Goal: Task Accomplishment & Management: Use online tool/utility

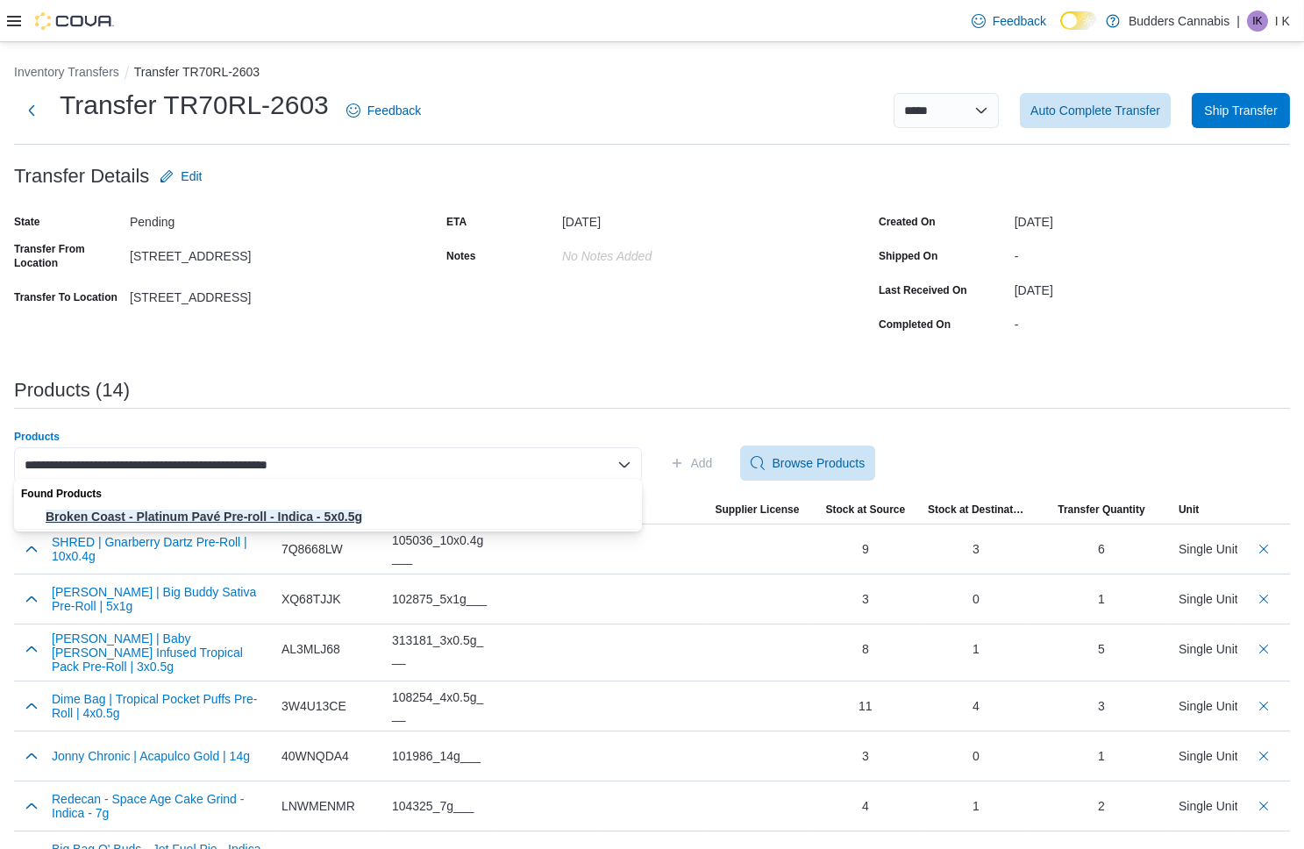
type input "**********"
click at [262, 516] on span "Broken Coast - Platinum Pavé Pre-roll - Indica - 5x0.5g" at bounding box center [339, 517] width 586 height 18
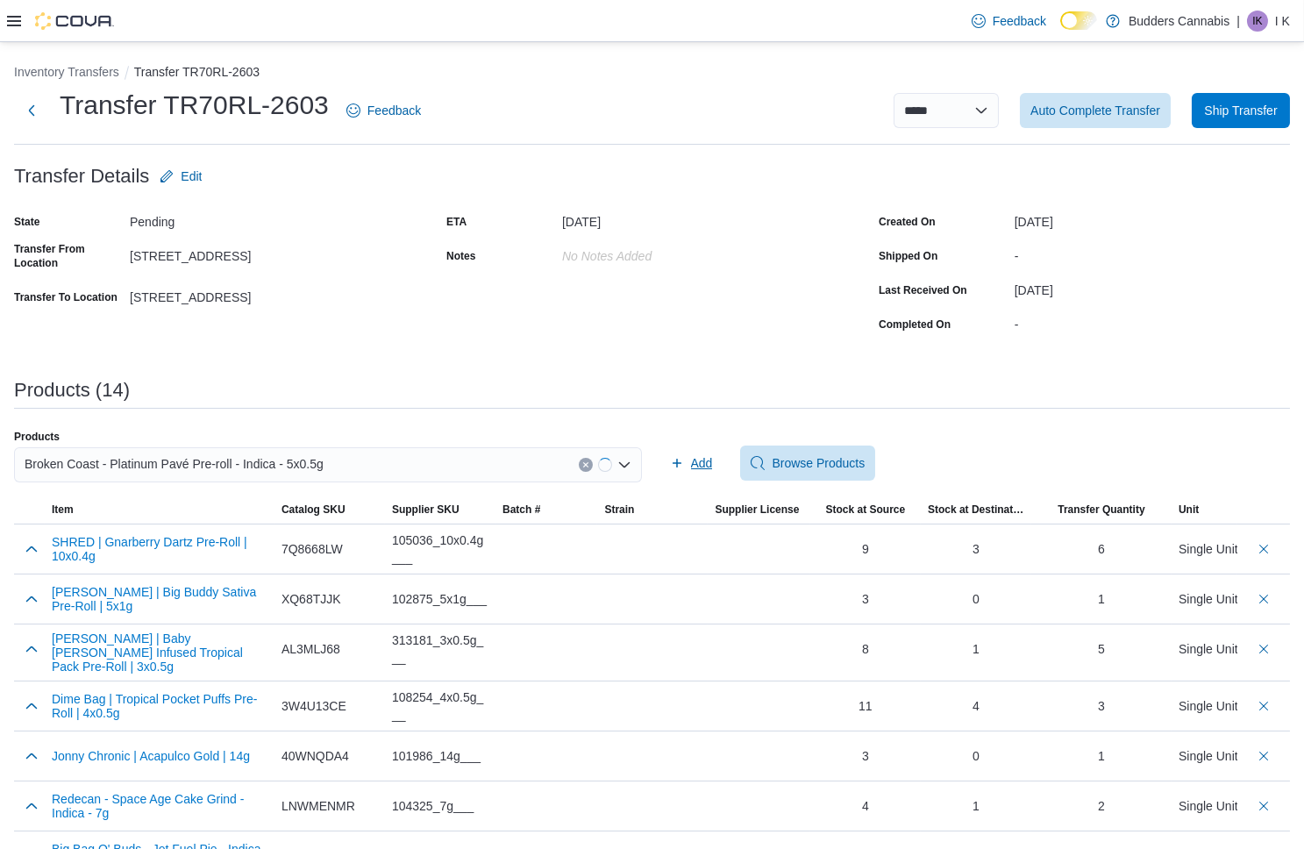
click at [704, 462] on span "Add" at bounding box center [702, 463] width 22 height 18
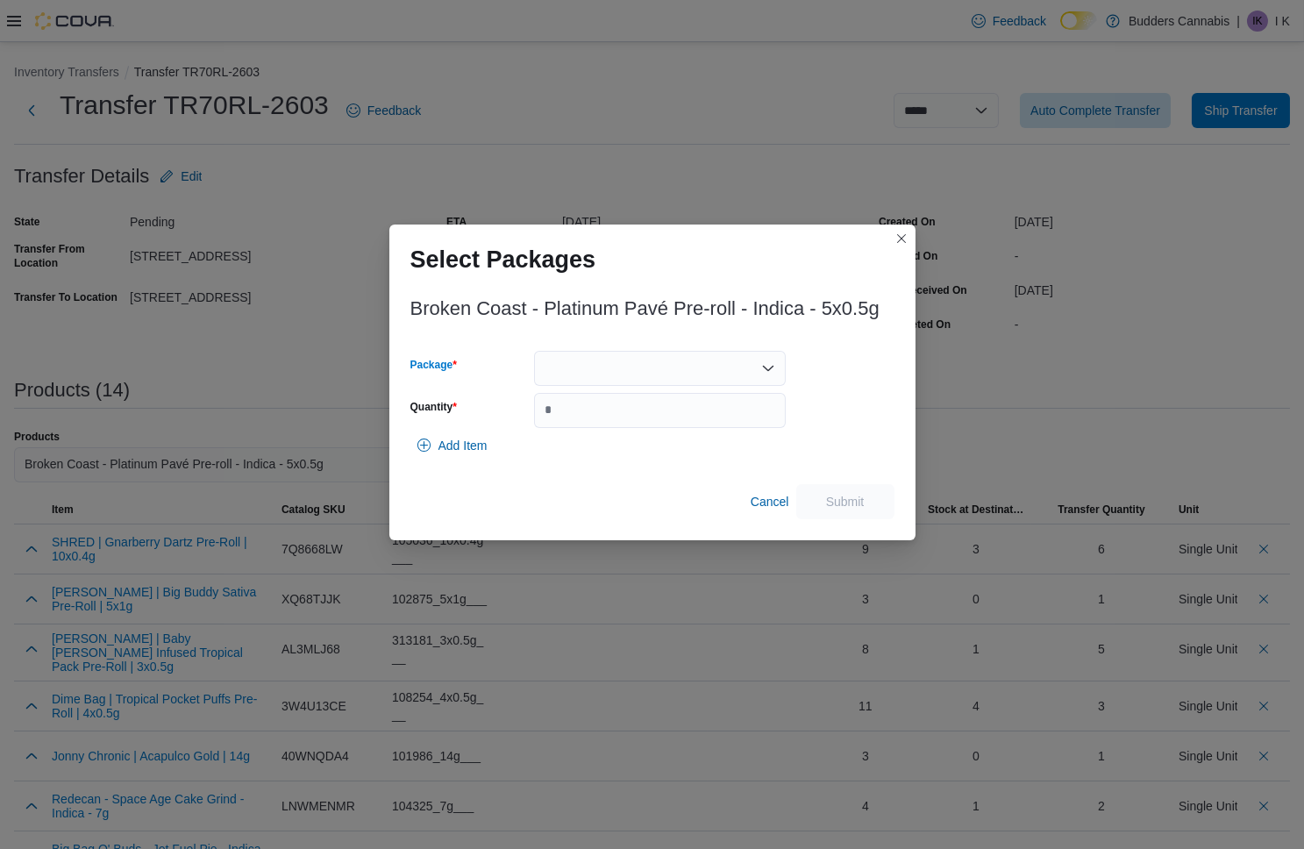
click at [639, 365] on div at bounding box center [660, 368] width 252 height 35
click at [627, 422] on span "3101738315" at bounding box center [670, 423] width 210 height 18
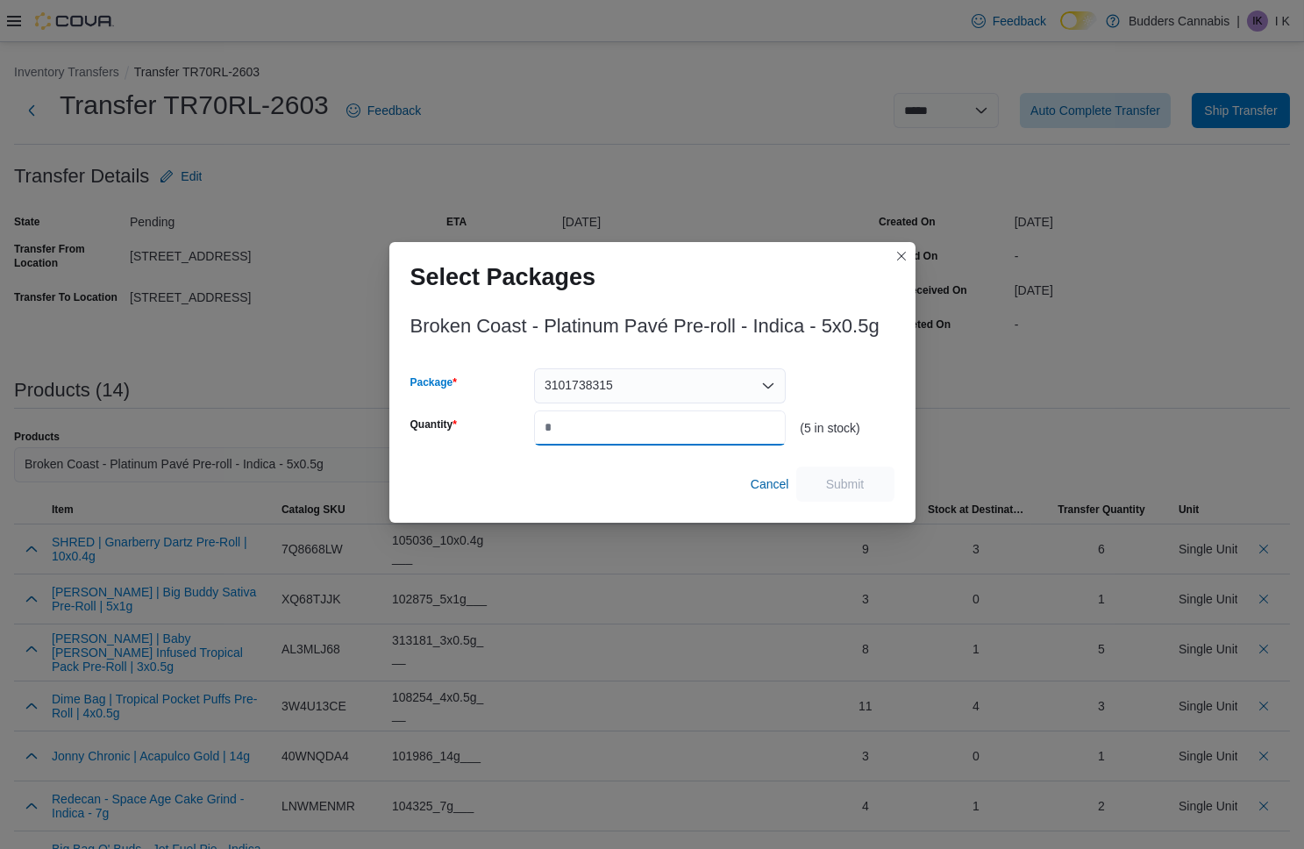
click at [627, 422] on input "Quantity" at bounding box center [660, 427] width 252 height 35
type input "*"
click at [840, 488] on span "Submit" at bounding box center [845, 483] width 39 height 18
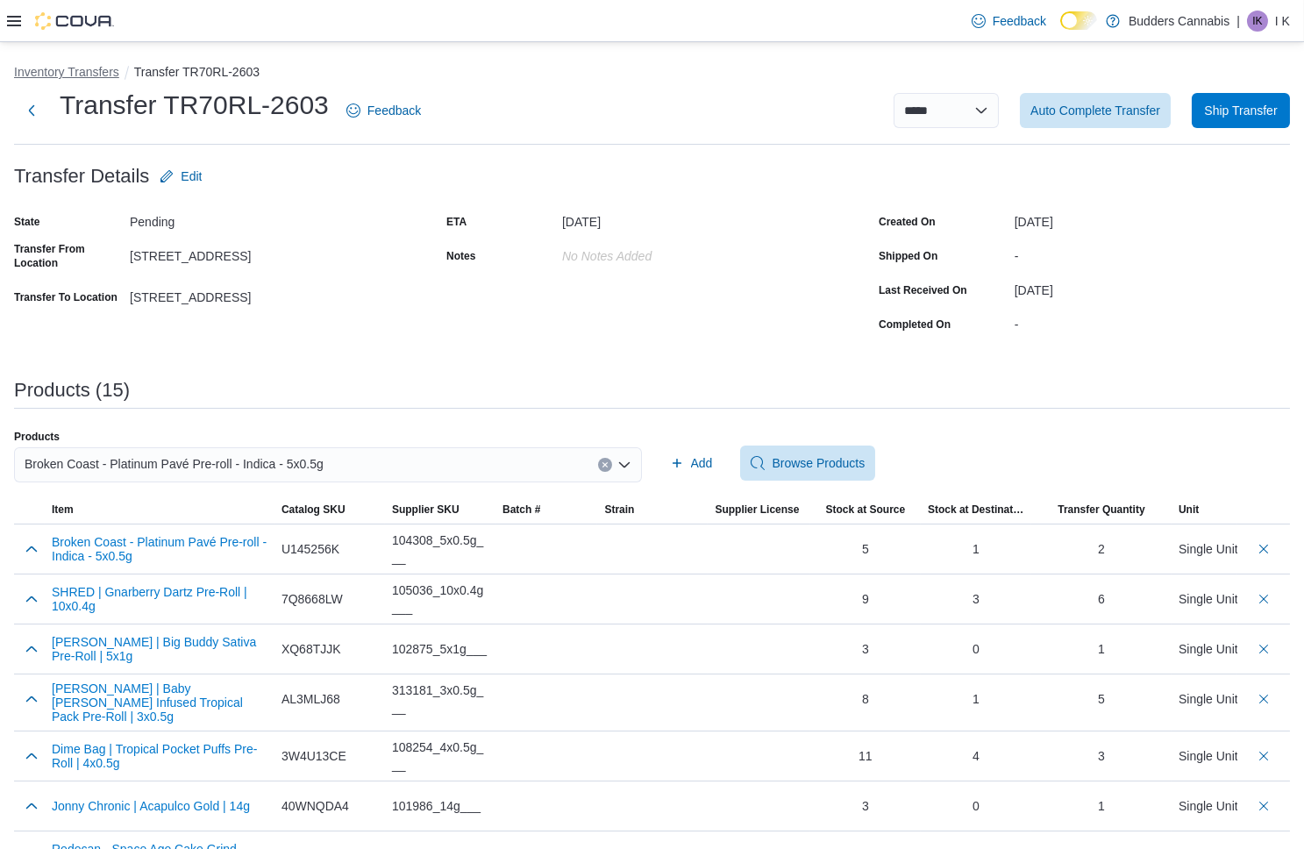
click at [82, 73] on button "Inventory Transfers" at bounding box center [66, 72] width 105 height 14
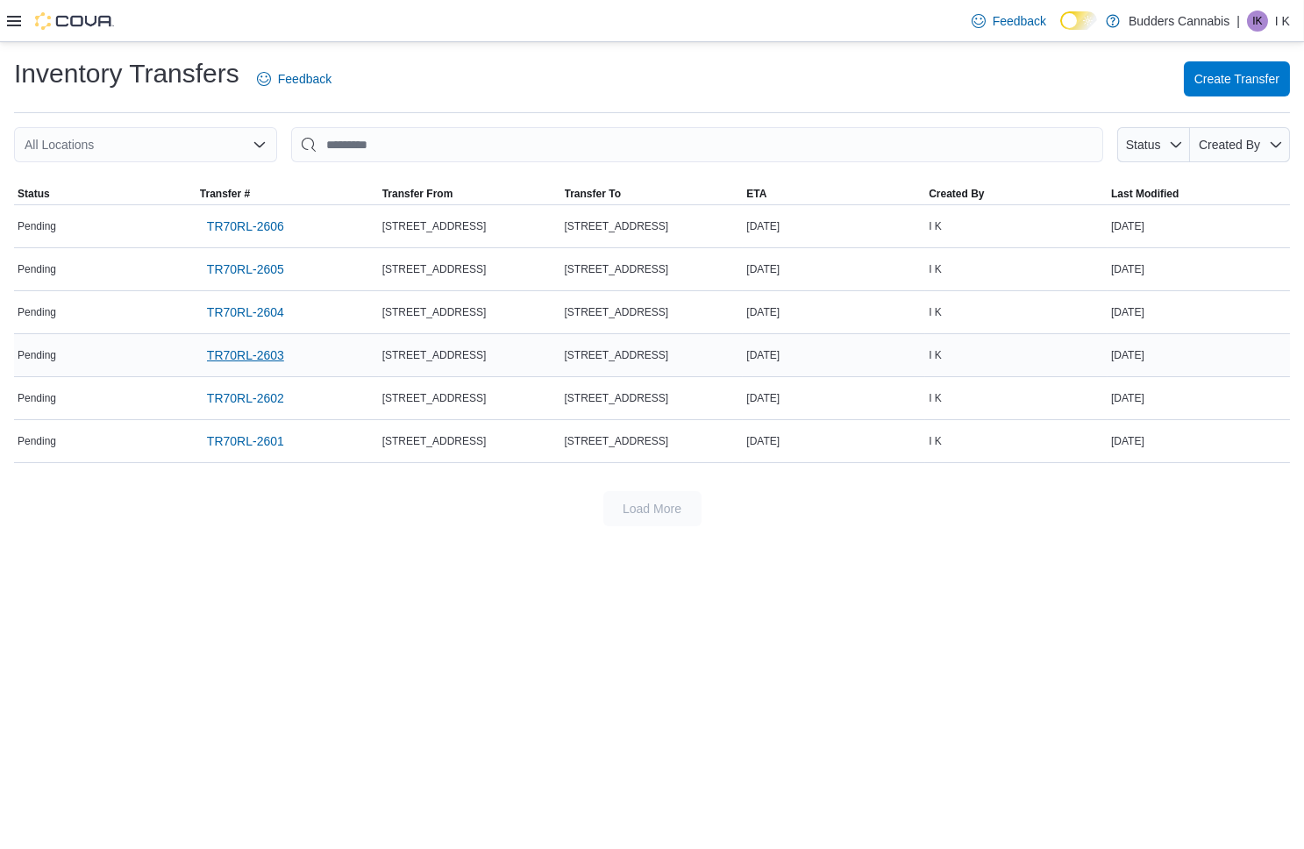
click at [260, 355] on span "TR70RL-2603" at bounding box center [245, 355] width 77 height 18
